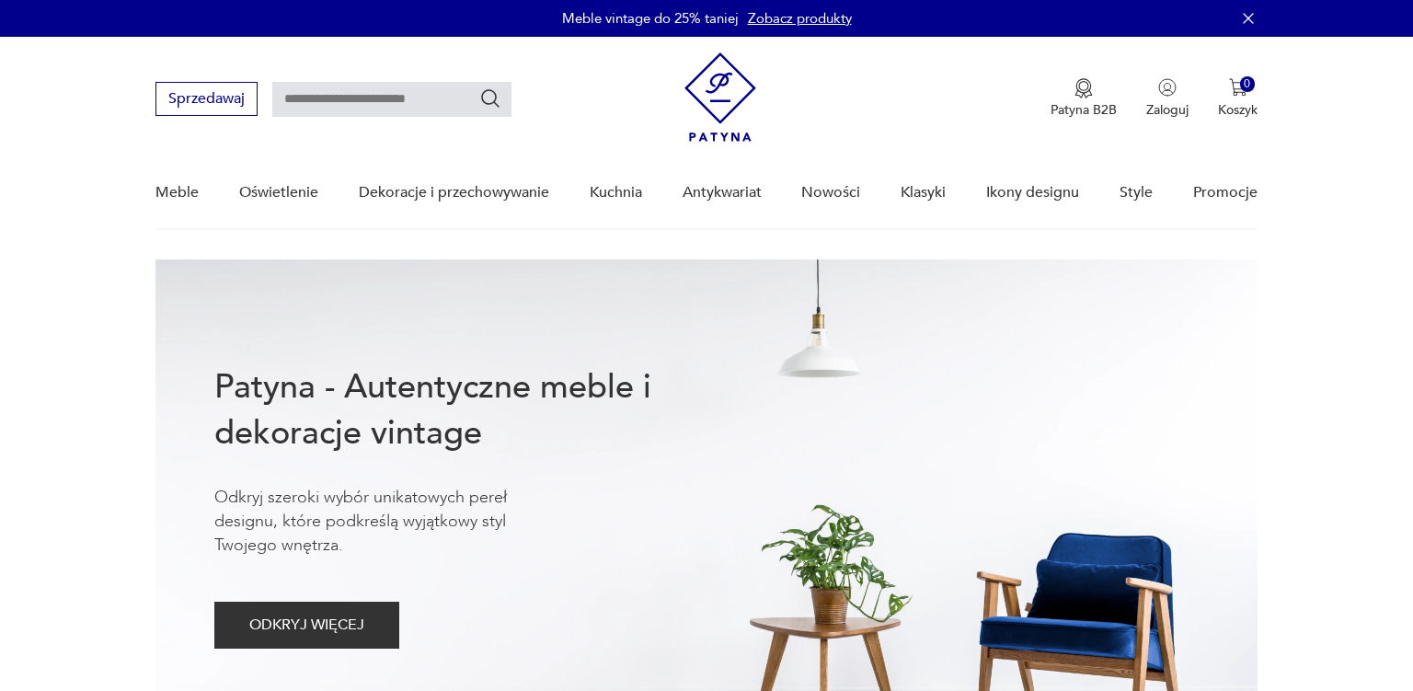
click at [833, 196] on link "Nowości" at bounding box center [830, 192] width 59 height 71
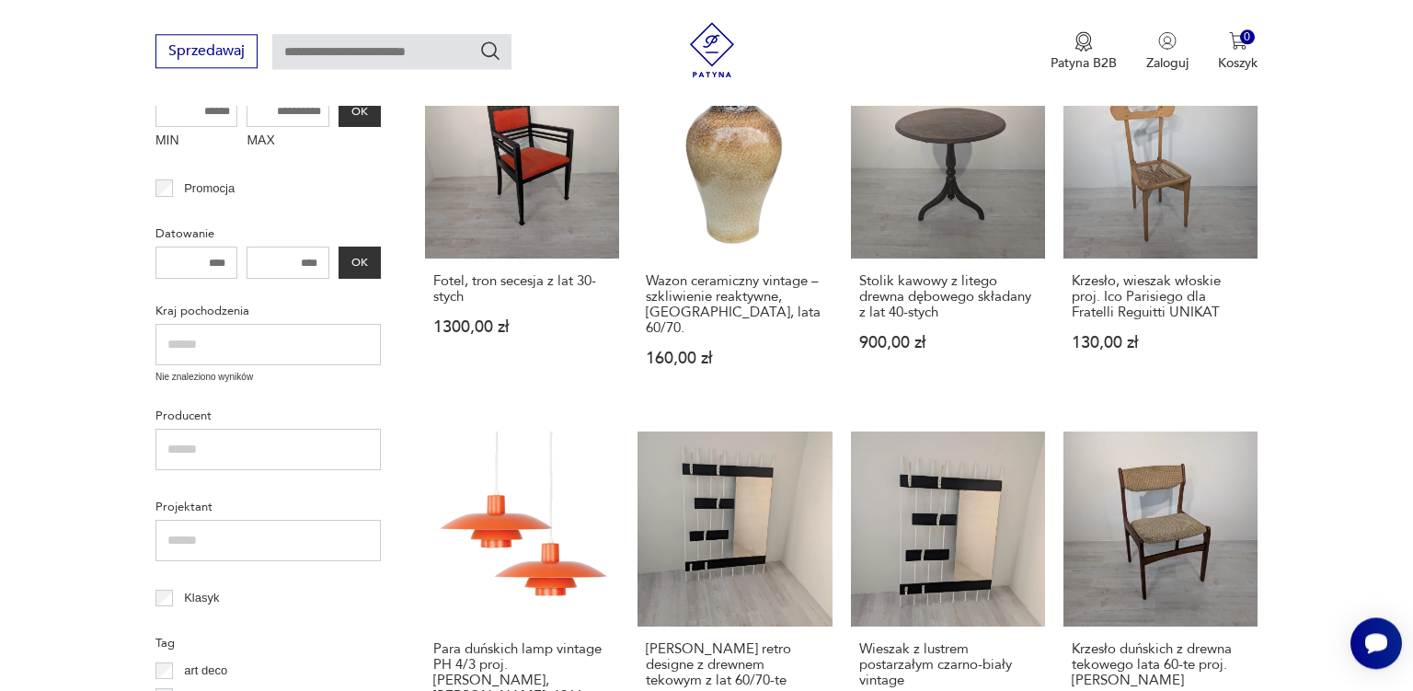
scroll to position [519, 0]
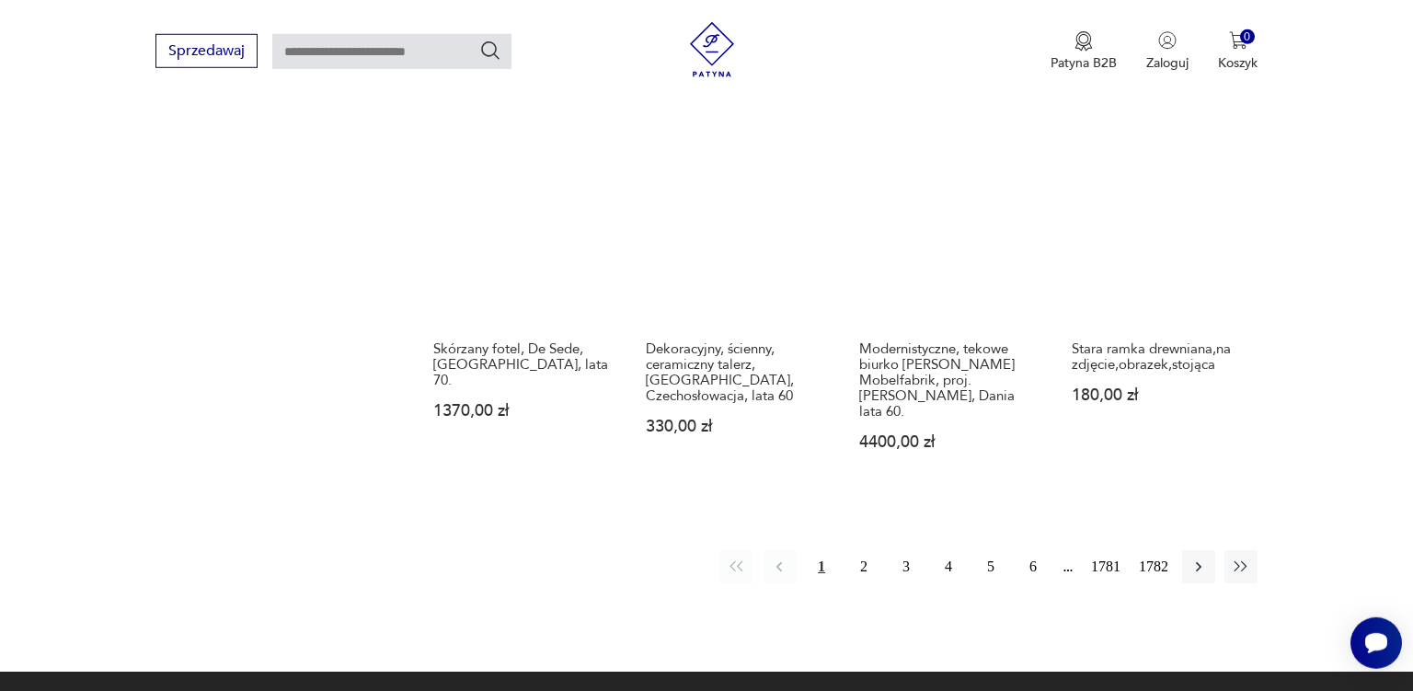
scroll to position [1538, 0]
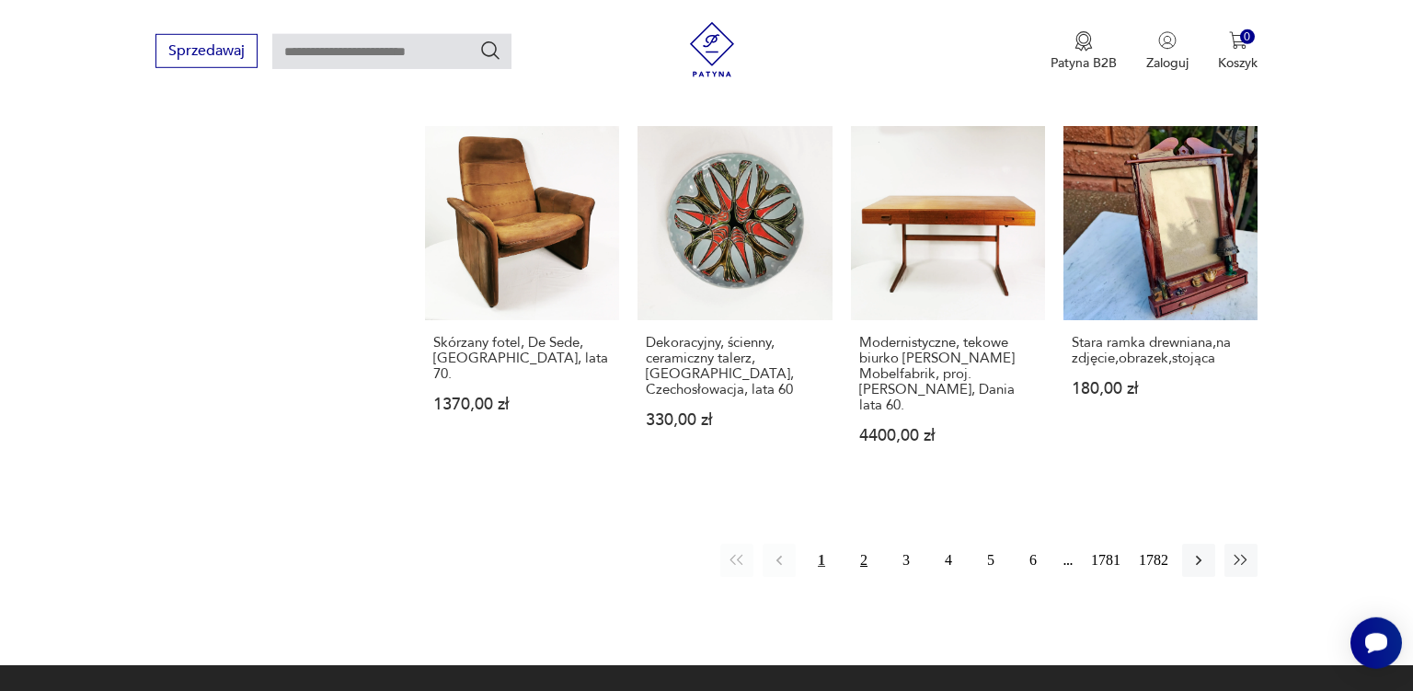
click at [864, 544] on button "2" at bounding box center [863, 560] width 33 height 33
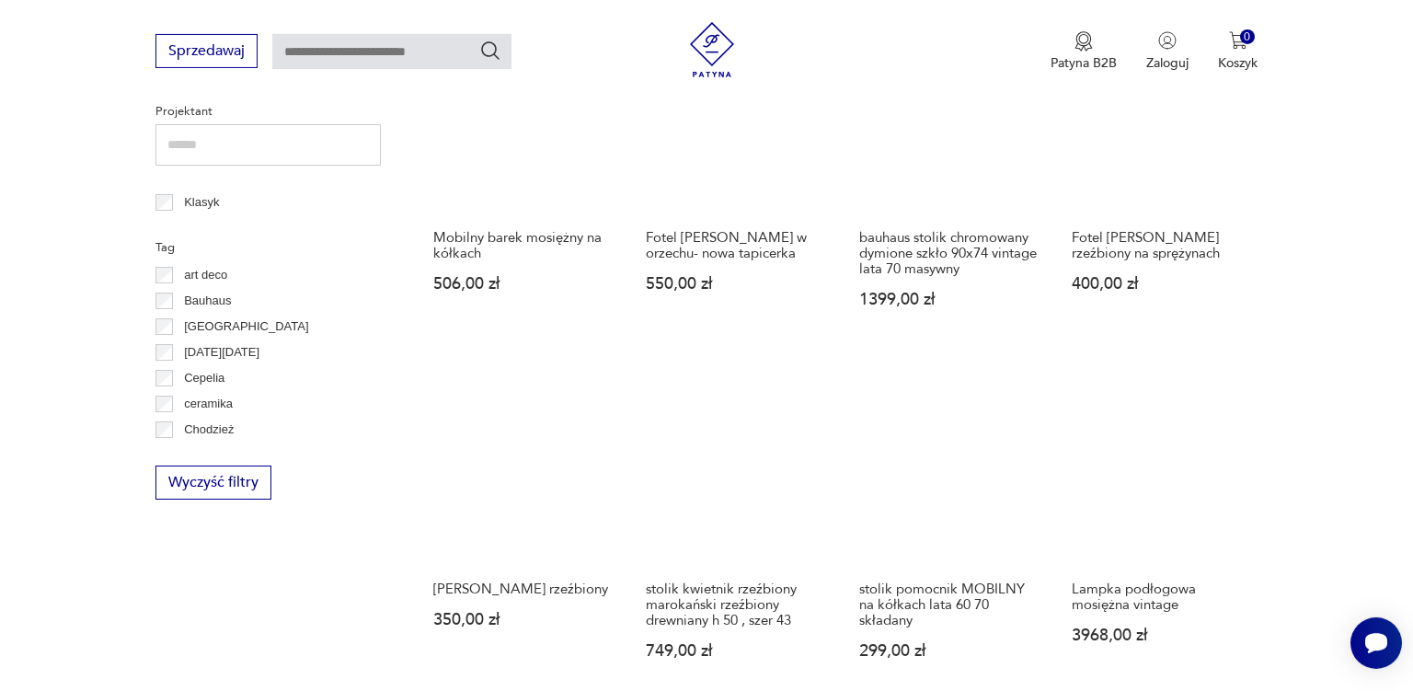
scroll to position [917, 0]
